Goal: Task Accomplishment & Management: Use online tool/utility

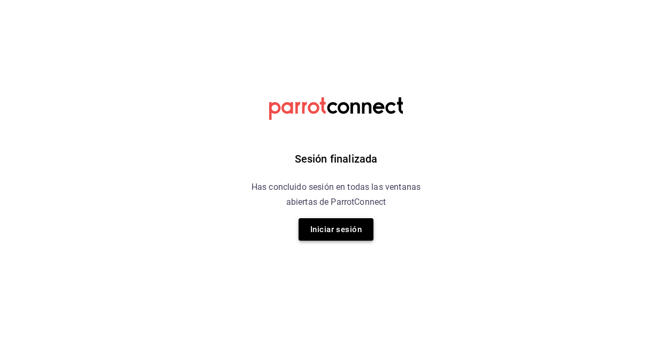
click at [329, 227] on button "Iniciar sesión" at bounding box center [336, 229] width 75 height 22
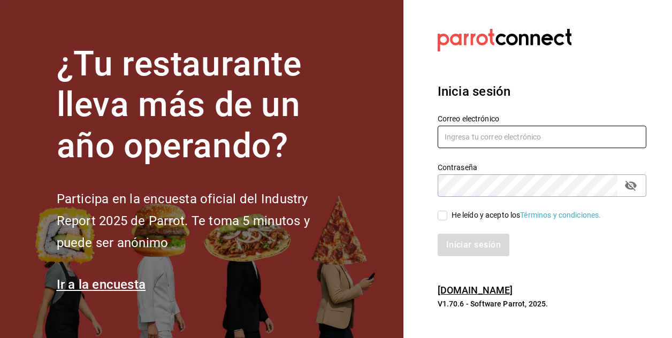
type input "[PERSON_NAME][EMAIL_ADDRESS][PERSON_NAME][DOMAIN_NAME]"
click at [445, 216] on input "He leído y acepto los Términos y condiciones." at bounding box center [443, 216] width 10 height 10
checkbox input "true"
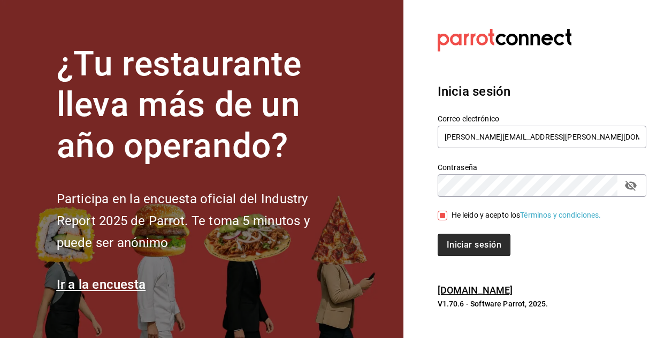
click at [453, 244] on button "Iniciar sesión" at bounding box center [474, 245] width 73 height 22
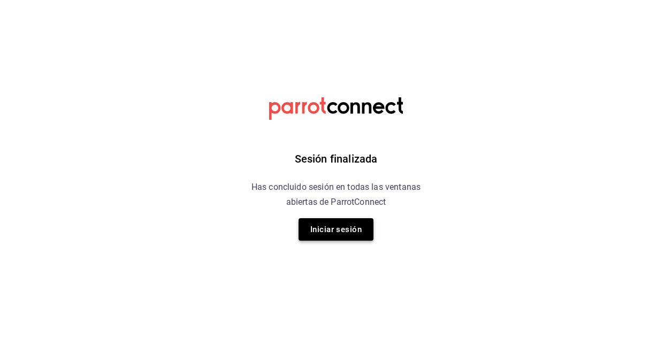
click at [336, 225] on button "Iniciar sesión" at bounding box center [336, 229] width 75 height 22
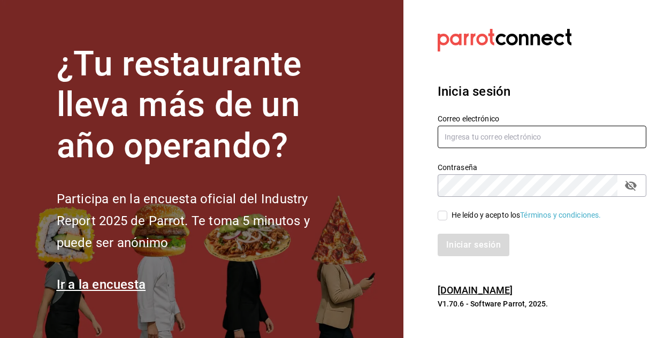
type input "JOSE.AVILA@COSTENO.COM"
click at [444, 211] on input "He leído y acepto los Términos y condiciones." at bounding box center [443, 216] width 10 height 10
checkbox input "true"
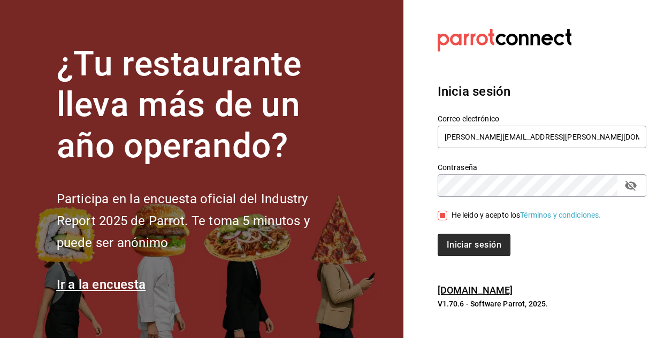
click at [453, 249] on button "Iniciar sesión" at bounding box center [474, 245] width 73 height 22
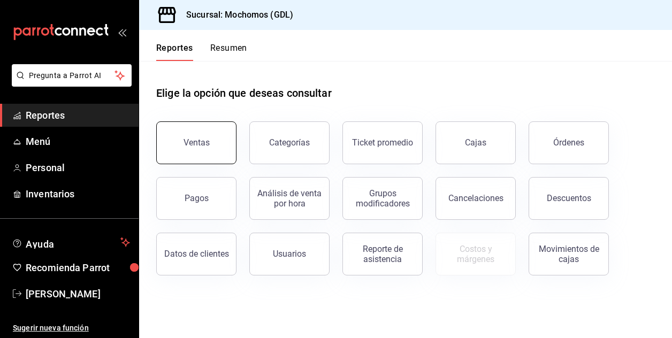
click at [180, 156] on button "Ventas" at bounding box center [196, 142] width 80 height 43
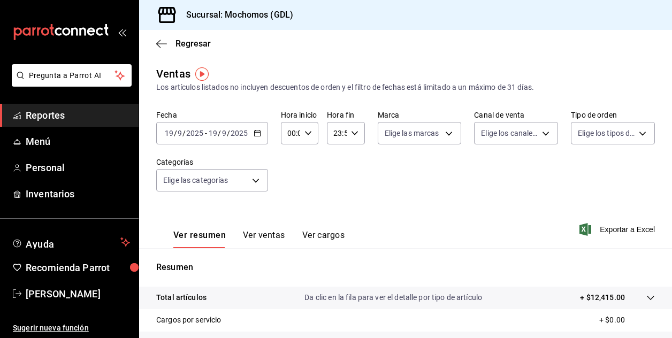
click at [166, 129] on input "19" at bounding box center [169, 133] width 10 height 9
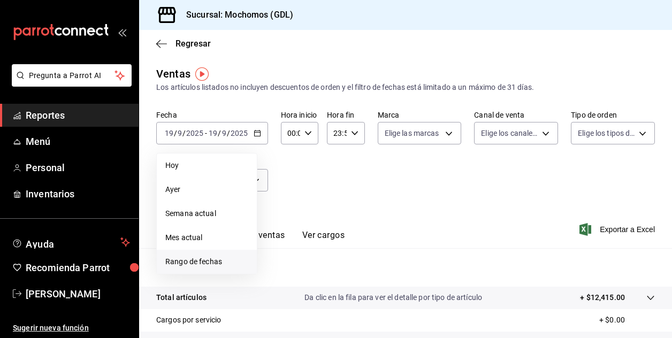
click at [170, 256] on span "Rango de fechas" at bounding box center [206, 261] width 83 height 11
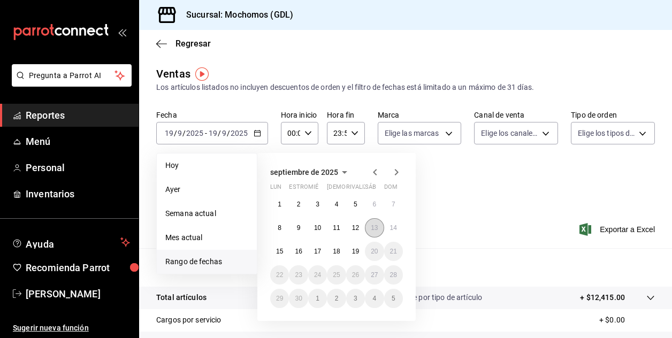
click at [371, 228] on abbr "13" at bounding box center [374, 227] width 7 height 7
click at [390, 228] on abbr "14" at bounding box center [393, 227] width 7 height 7
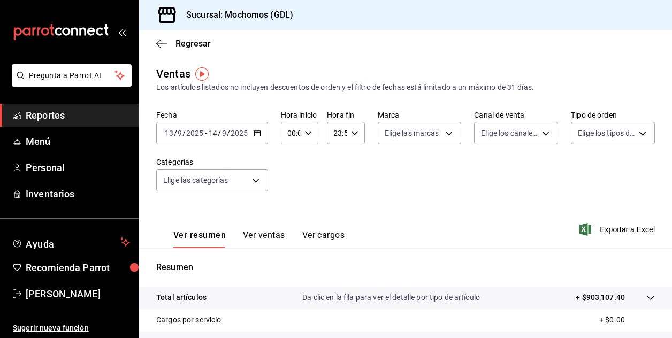
click at [306, 136] on icon "button" at bounding box center [307, 132] width 7 height 7
click at [289, 209] on span "02" at bounding box center [289, 212] width 2 height 9
type input "02:00"
click at [288, 195] on span "04" at bounding box center [289, 199] width 2 height 9
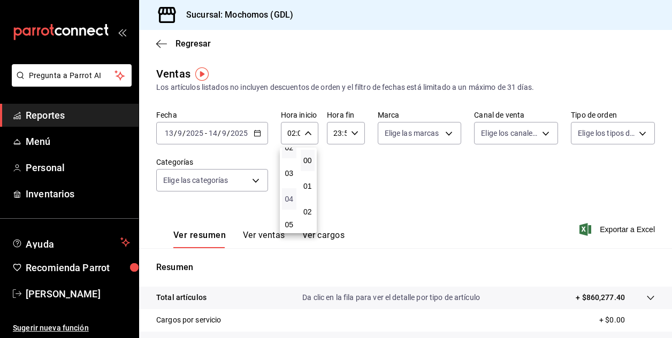
type input "04:00"
click at [350, 133] on div at bounding box center [336, 169] width 672 height 338
click at [351, 133] on \(Stroke\) "button" at bounding box center [354, 133] width 6 height 4
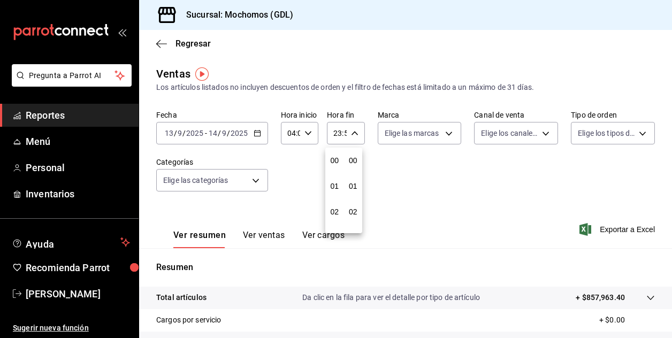
scroll to position [1456, 0]
click at [336, 170] on button "21" at bounding box center [334, 168] width 14 height 21
click at [335, 199] on span "03" at bounding box center [335, 199] width 2 height 9
type input "03:59"
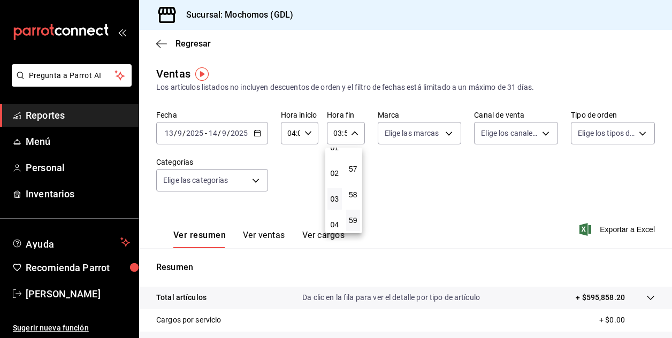
click at [444, 136] on div at bounding box center [336, 169] width 672 height 338
click at [444, 136] on body "Pregunta a Parrot AI Reportes Menú Personal Inventarios Ayuda Recomienda Parrot…" at bounding box center [336, 169] width 672 height 338
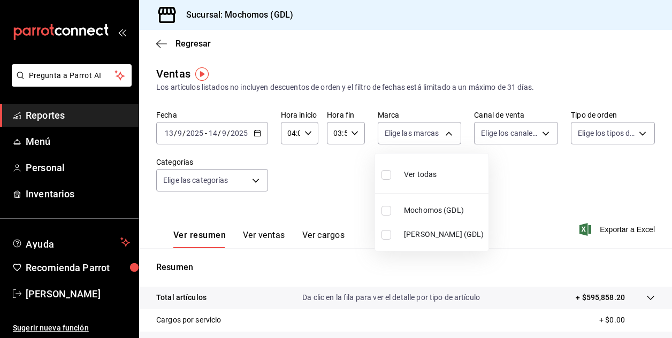
click at [380, 212] on li "Mochomos (GDL)" at bounding box center [431, 211] width 113 height 24
type input "36c25d4a-7cb0-456c-a434-e981d54830bc"
checkbox input "true"
click at [503, 173] on div at bounding box center [336, 169] width 672 height 338
click at [630, 174] on div at bounding box center [336, 169] width 672 height 338
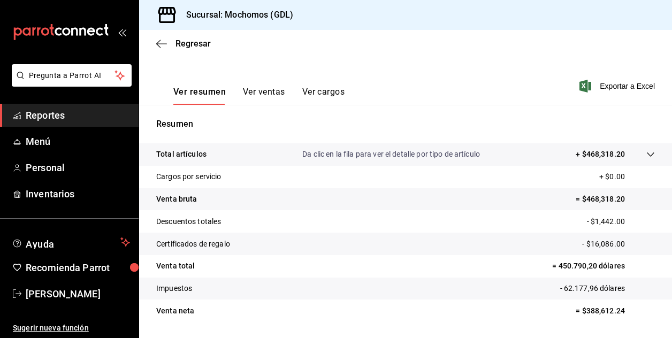
scroll to position [150, 0]
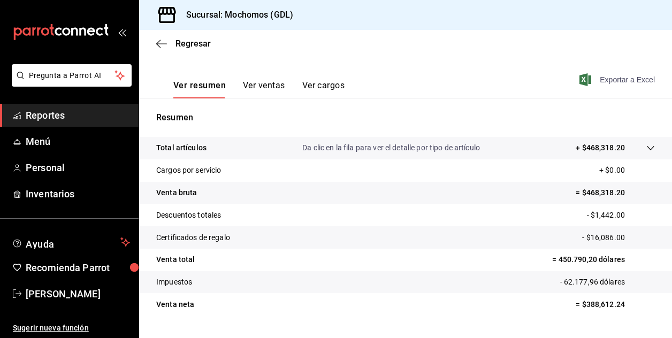
click at [600, 80] on font "Exportar a Excel" at bounding box center [627, 79] width 55 height 9
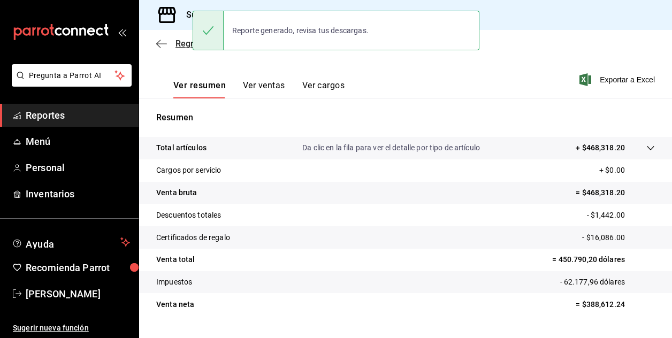
click at [177, 40] on span "Regresar" at bounding box center [193, 44] width 35 height 10
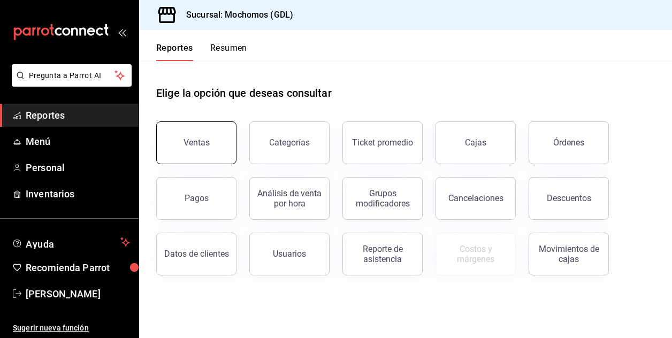
click at [191, 130] on button "Ventas" at bounding box center [196, 142] width 80 height 43
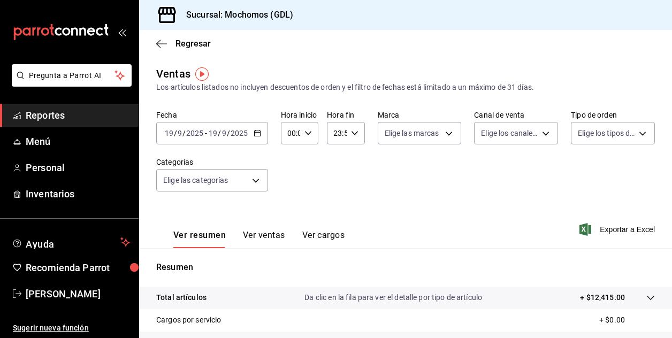
click at [170, 137] on input "19" at bounding box center [169, 133] width 10 height 9
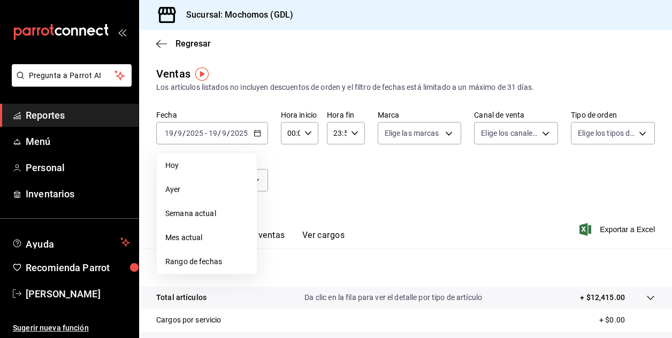
click at [201, 260] on span "Rango de fechas" at bounding box center [206, 261] width 83 height 11
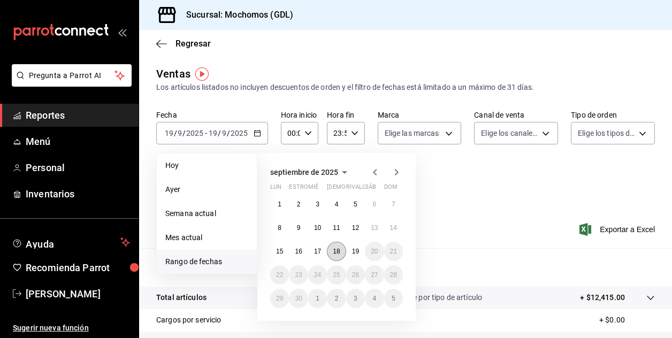
click at [333, 252] on abbr "18" at bounding box center [336, 251] width 7 height 7
click at [347, 252] on button "19" at bounding box center [355, 251] width 19 height 19
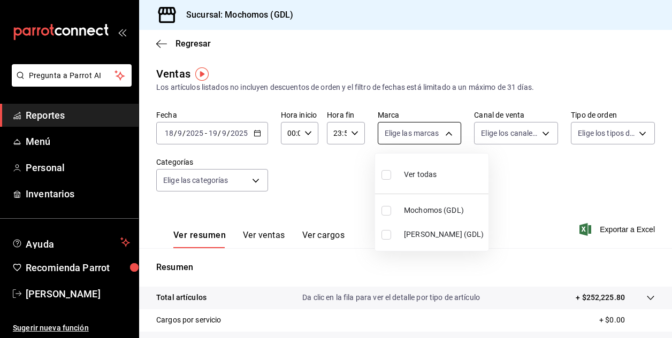
click at [443, 133] on body "Pregunta a Parrot AI Reportes Menú Personal Inventarios Ayuda Recomienda Parrot…" at bounding box center [336, 169] width 672 height 338
click at [385, 214] on input "checkbox" at bounding box center [387, 211] width 10 height 10
checkbox input "true"
type input "36c25d4a-7cb0-456c-a434-e981d54830bc"
click at [304, 134] on div at bounding box center [336, 169] width 672 height 338
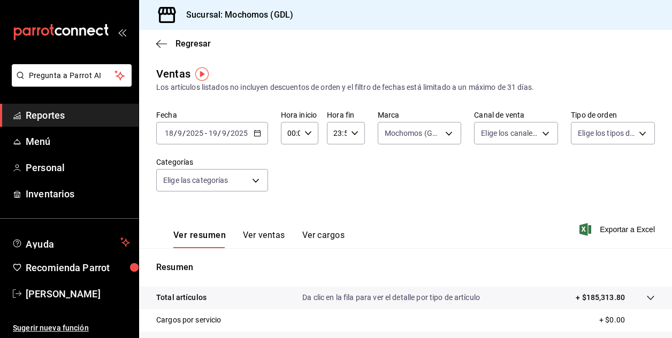
click at [306, 130] on icon "button" at bounding box center [307, 132] width 7 height 7
click at [291, 179] on button "01" at bounding box center [289, 186] width 14 height 21
type input "01:00"
click at [290, 199] on span "09" at bounding box center [289, 199] width 2 height 9
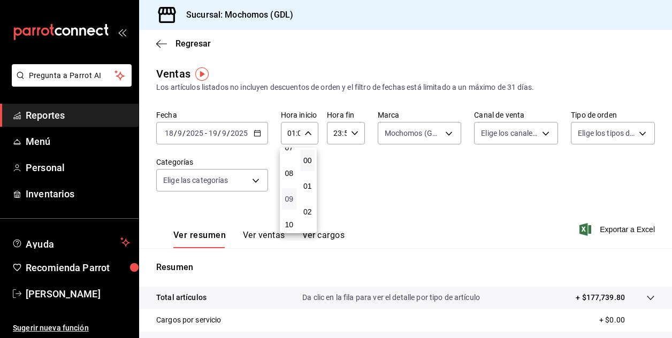
type input "09:00"
click at [282, 317] on button "09" at bounding box center [289, 327] width 14 height 21
click at [290, 174] on span "03" at bounding box center [289, 173] width 2 height 9
type input "03:00"
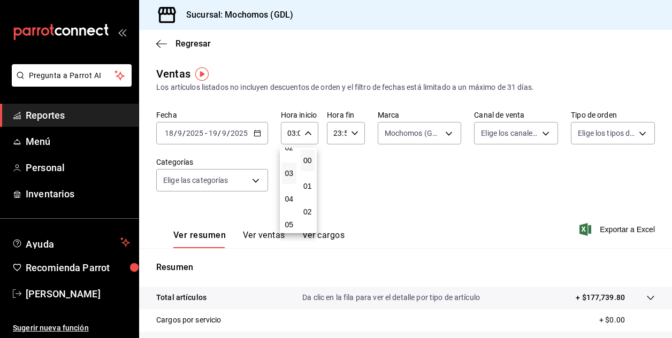
click at [446, 133] on div at bounding box center [336, 169] width 672 height 338
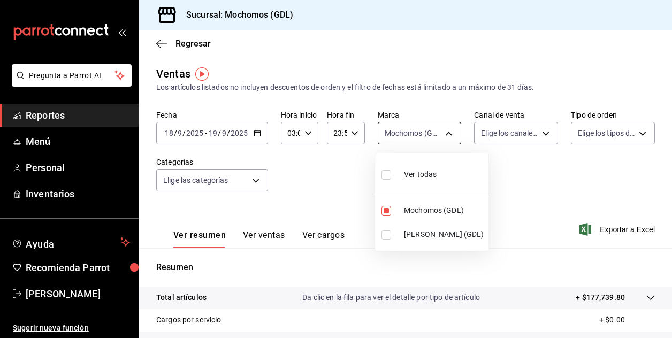
click at [445, 135] on body "Pregunta a Parrot AI Reportes Menú Personal Inventarios Ayuda Recomienda Parrot…" at bounding box center [336, 169] width 672 height 338
click at [387, 239] on input "checkbox" at bounding box center [387, 235] width 10 height 10
checkbox input "true"
type input "36c25d4a-7cb0-456c-a434-e981d54830bc,9cac9703-0c5a-4d8b-addd-5b6b571d65b9"
checkbox input "true"
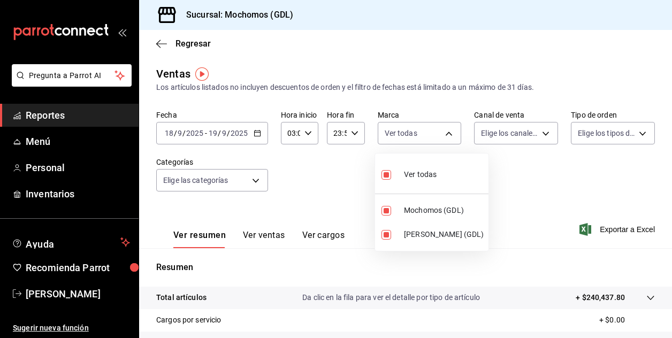
click at [511, 201] on div at bounding box center [336, 169] width 672 height 338
click at [441, 132] on body "Pregunta a Parrot AI Reportes Menú Personal Inventarios Ayuda Recomienda Parrot…" at bounding box center [336, 169] width 672 height 338
click at [386, 232] on input "checkbox" at bounding box center [387, 235] width 10 height 10
checkbox input "false"
type input "36c25d4a-7cb0-456c-a434-e981d54830bc"
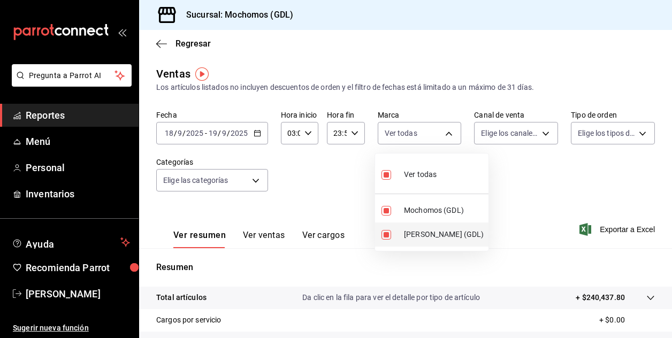
checkbox input "false"
click at [514, 177] on div at bounding box center [336, 169] width 672 height 338
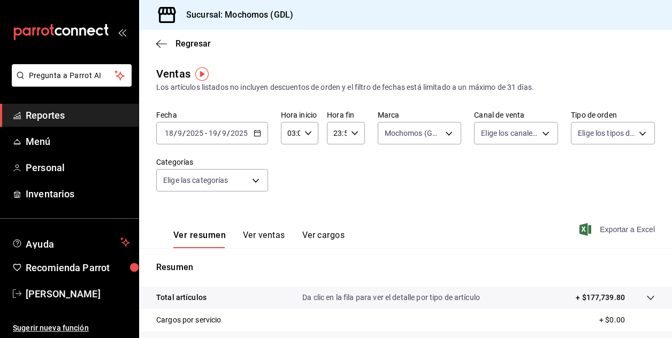
click at [606, 232] on font "Exportar a Excel" at bounding box center [627, 229] width 55 height 9
